Goal: Task Accomplishment & Management: Use online tool/utility

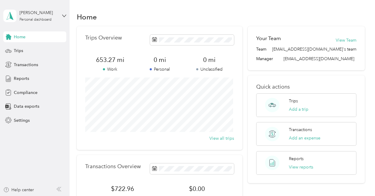
click at [242, 14] on div "Home" at bounding box center [221, 16] width 288 height 13
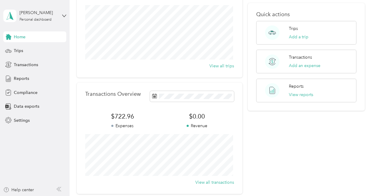
scroll to position [43, 0]
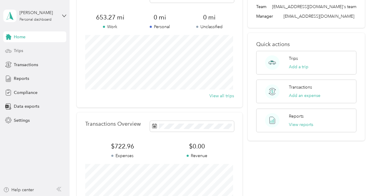
click at [22, 49] on span "Trips" at bounding box center [18, 51] width 9 height 6
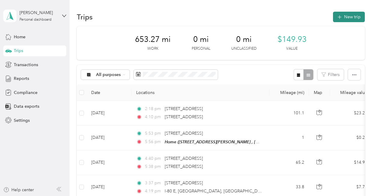
click at [347, 15] on button "New trip" at bounding box center [349, 17] width 32 height 10
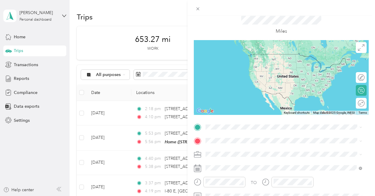
scroll to position [30, 0]
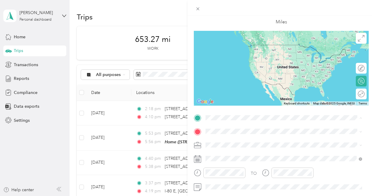
click at [230, 151] on div "Home [STREET_ADDRESS][PERSON_NAME], [GEOGRAPHIC_DATA], [GEOGRAPHIC_DATA], [GEOG…" at bounding box center [288, 148] width 143 height 19
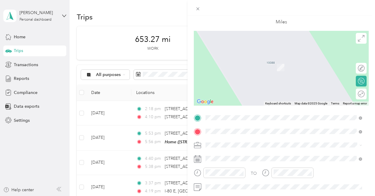
click at [239, 61] on span "[STREET_ADDRESS][US_STATE]" at bounding box center [247, 58] width 60 height 5
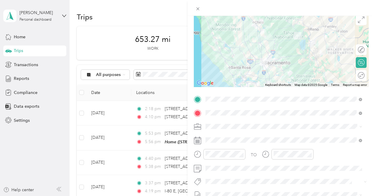
scroll to position [60, 0]
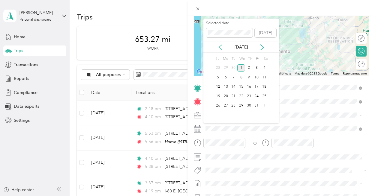
click at [220, 45] on icon at bounding box center [220, 47] width 6 height 6
click at [234, 105] on div "30" at bounding box center [233, 105] width 8 height 7
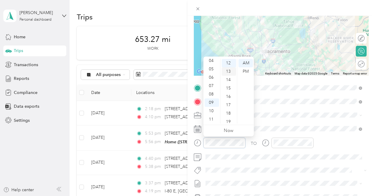
scroll to position [71, 0]
click at [232, 76] on div "10" at bounding box center [229, 76] width 14 height 8
click at [213, 110] on div "10" at bounding box center [211, 111] width 14 height 8
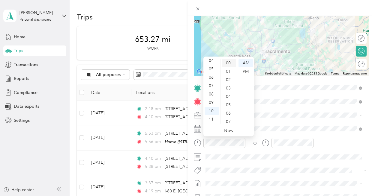
click at [229, 62] on div "00" at bounding box center [229, 63] width 14 height 8
click at [277, 118] on span at bounding box center [285, 116] width 165 height 10
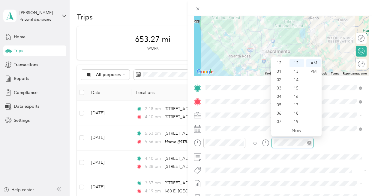
scroll to position [36, 0]
click at [279, 117] on div "11" at bounding box center [279, 119] width 14 height 8
click at [295, 118] on div "40" at bounding box center [296, 118] width 14 height 8
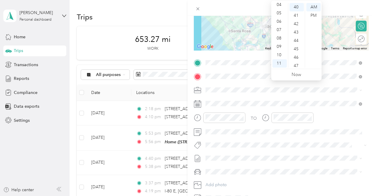
scroll to position [118, 0]
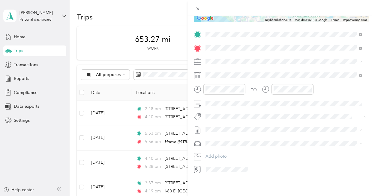
click at [237, 180] on div "New Trip Save This trip cannot be edited because it is either under review, app…" at bounding box center [280, 114] width 187 height 196
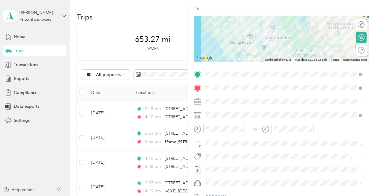
scroll to position [0, 0]
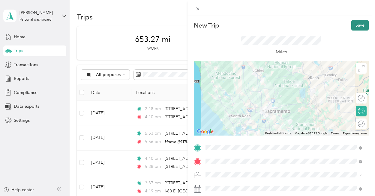
click at [361, 23] on button "Save" at bounding box center [359, 25] width 17 height 10
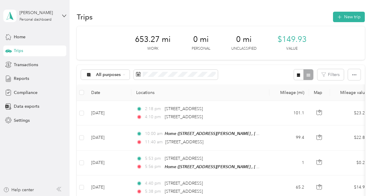
click at [269, 15] on div "Trips New trip" at bounding box center [221, 16] width 288 height 13
click at [20, 36] on span "Home" at bounding box center [20, 37] width 12 height 6
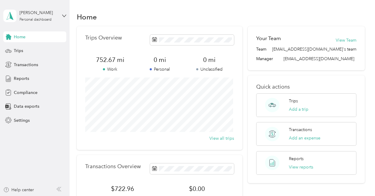
click at [229, 11] on div "Home" at bounding box center [221, 16] width 288 height 13
